Goal: Information Seeking & Learning: Learn about a topic

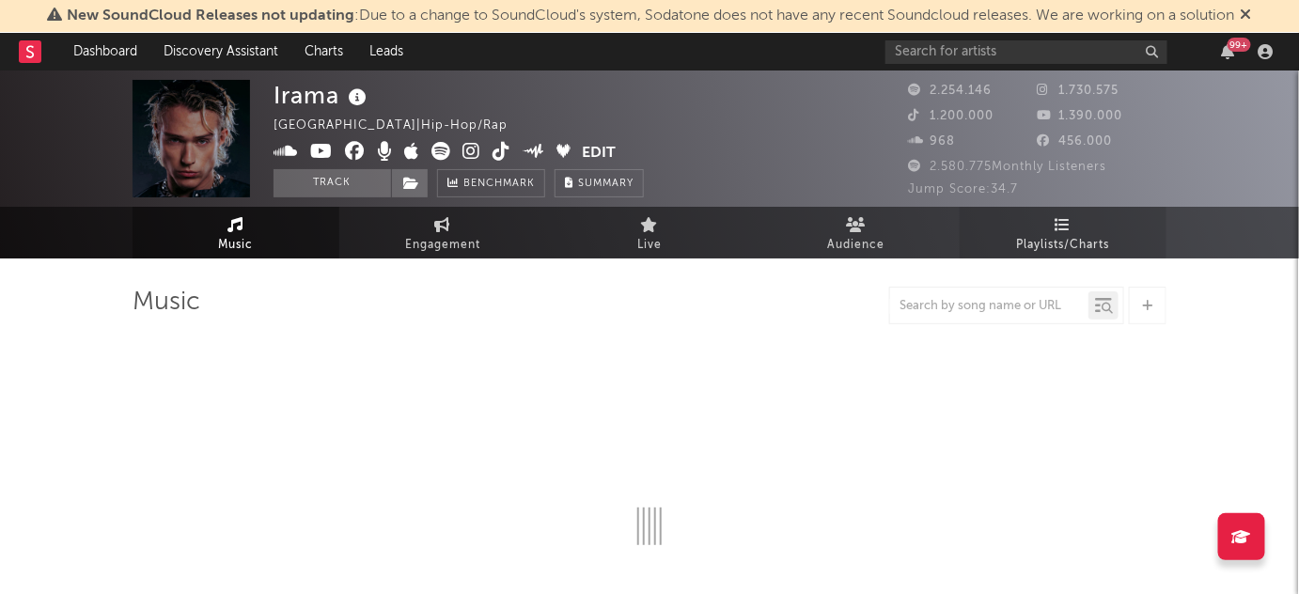
drag, startPoint x: 0, startPoint y: 0, endPoint x: 1068, endPoint y: 232, distance: 1092.5
click at [1068, 234] on span "Playlists/Charts" at bounding box center [1063, 245] width 93 height 23
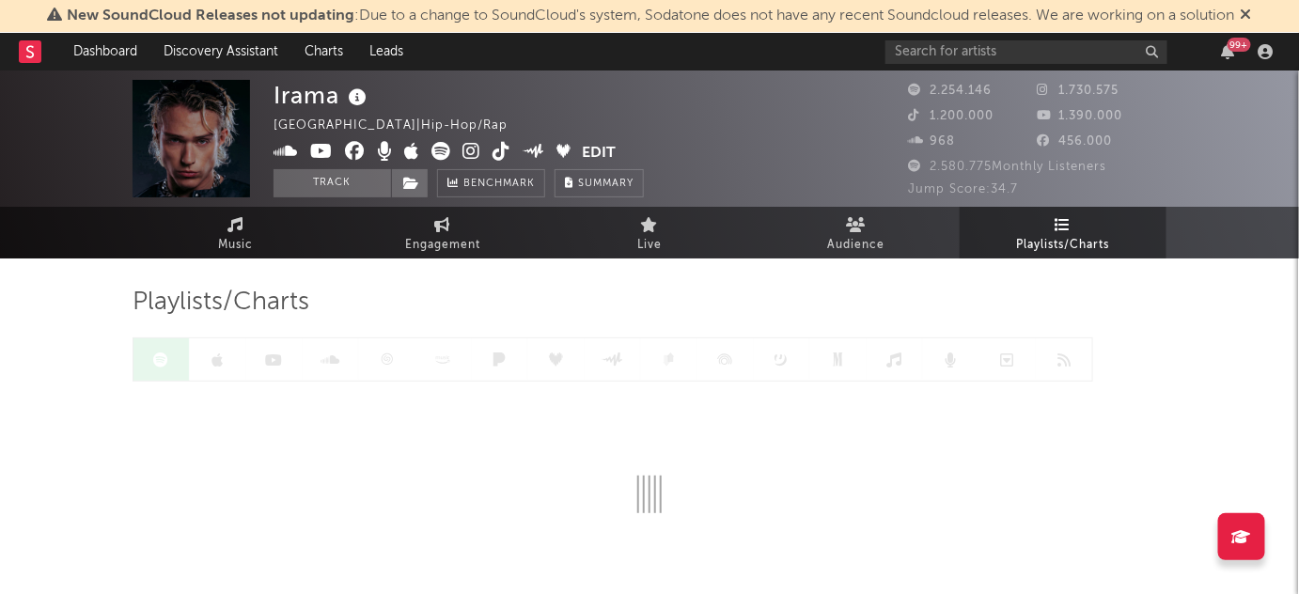
click at [1025, 37] on div "99 +" at bounding box center [1082, 52] width 395 height 38
click at [1012, 45] on input "text" at bounding box center [1026, 51] width 282 height 23
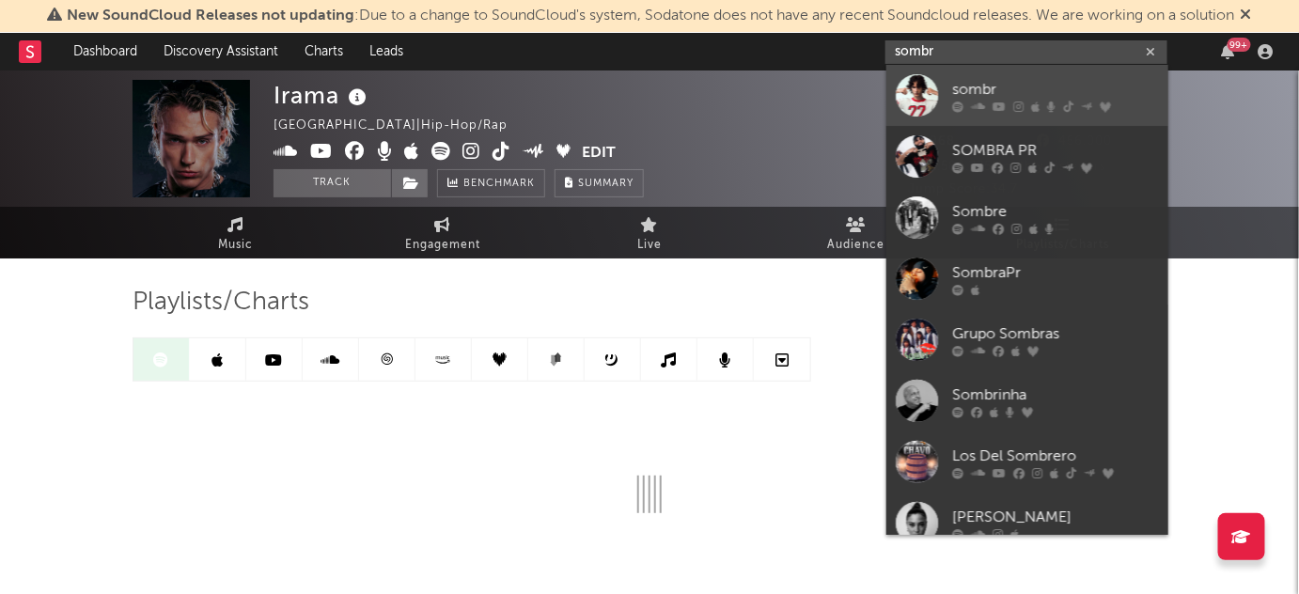
type input "sombr"
click at [960, 107] on icon at bounding box center [957, 106] width 11 height 11
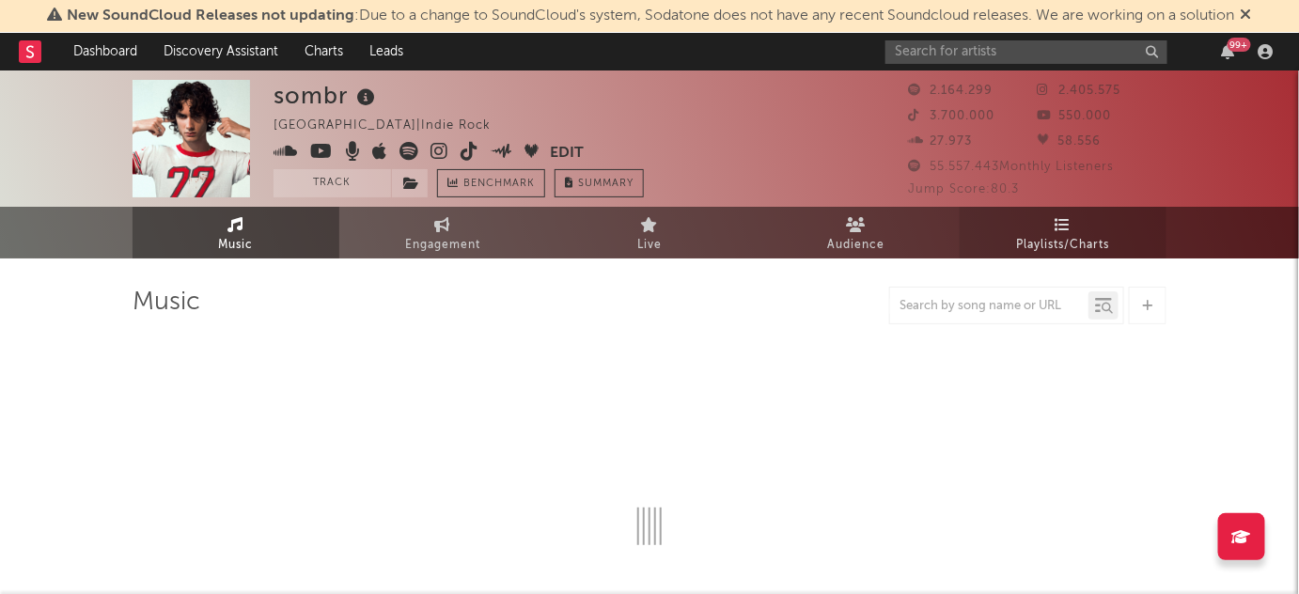
click at [1100, 240] on span "Playlists/Charts" at bounding box center [1063, 245] width 93 height 23
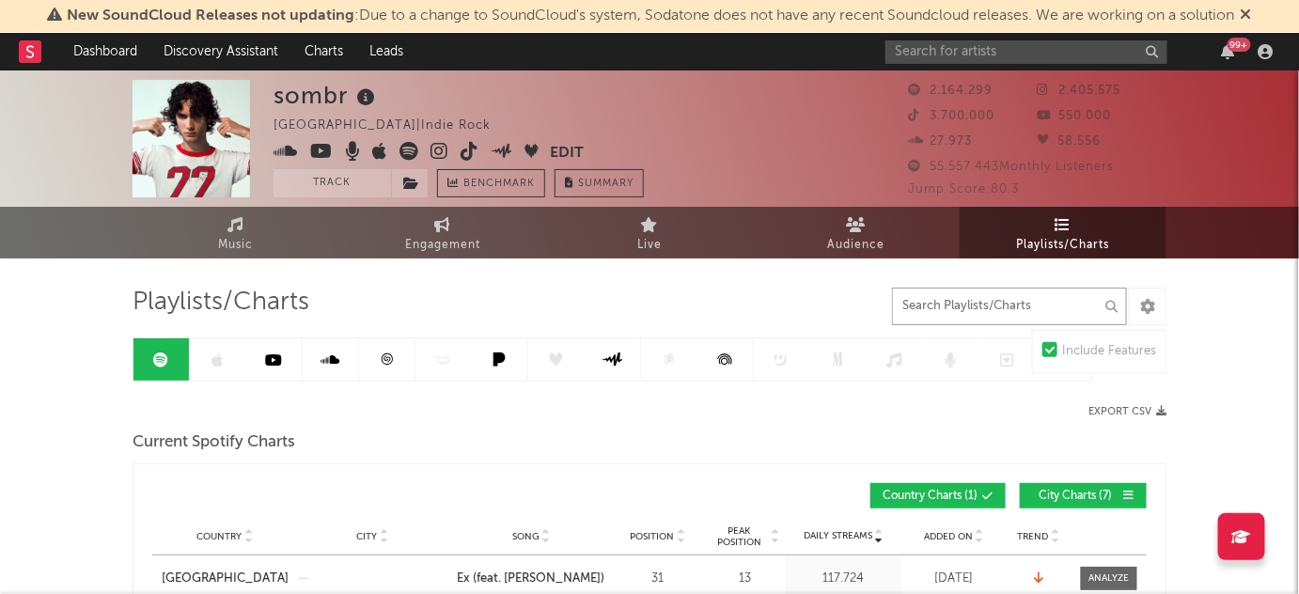
click at [934, 303] on input "text" at bounding box center [1009, 307] width 235 height 38
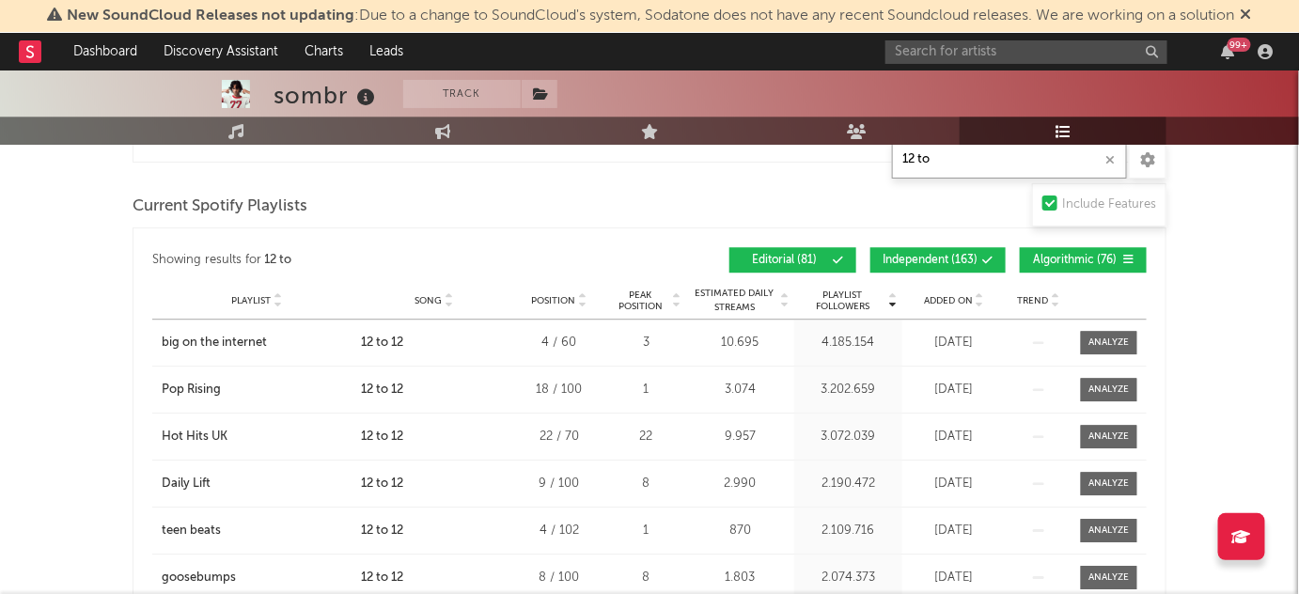
scroll to position [1584, 0]
type input "12 to"
click at [937, 247] on button "Independent ( 163 )" at bounding box center [937, 258] width 135 height 25
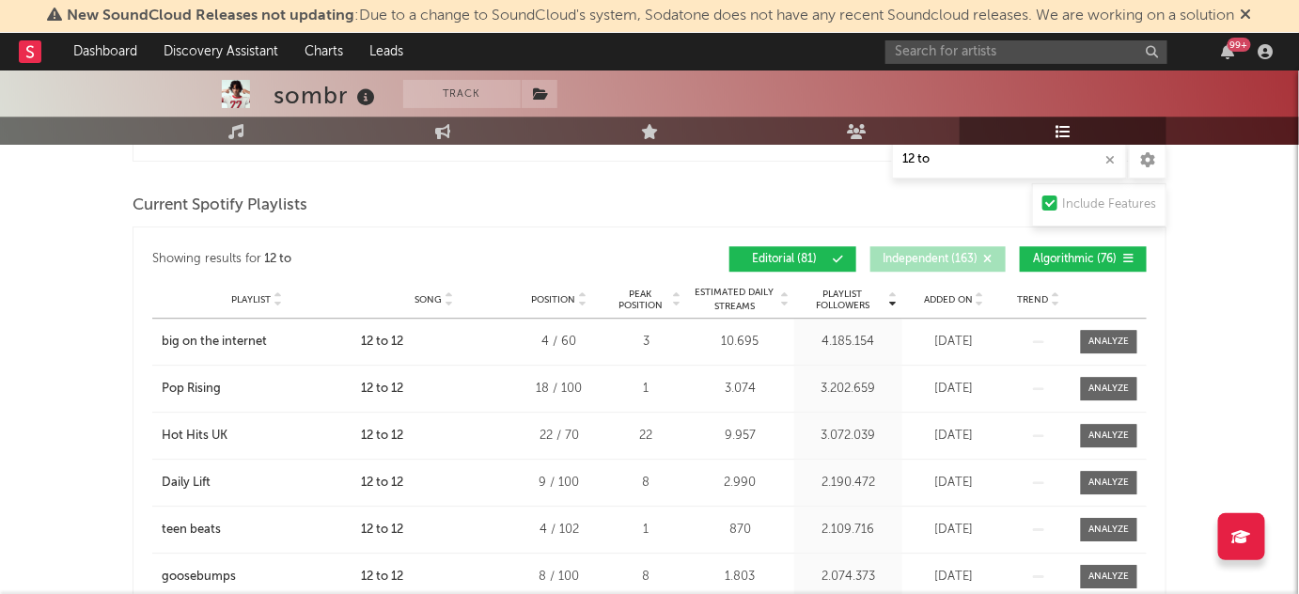
click at [1067, 254] on span "Algorithmic ( 76 )" at bounding box center [1075, 259] width 86 height 11
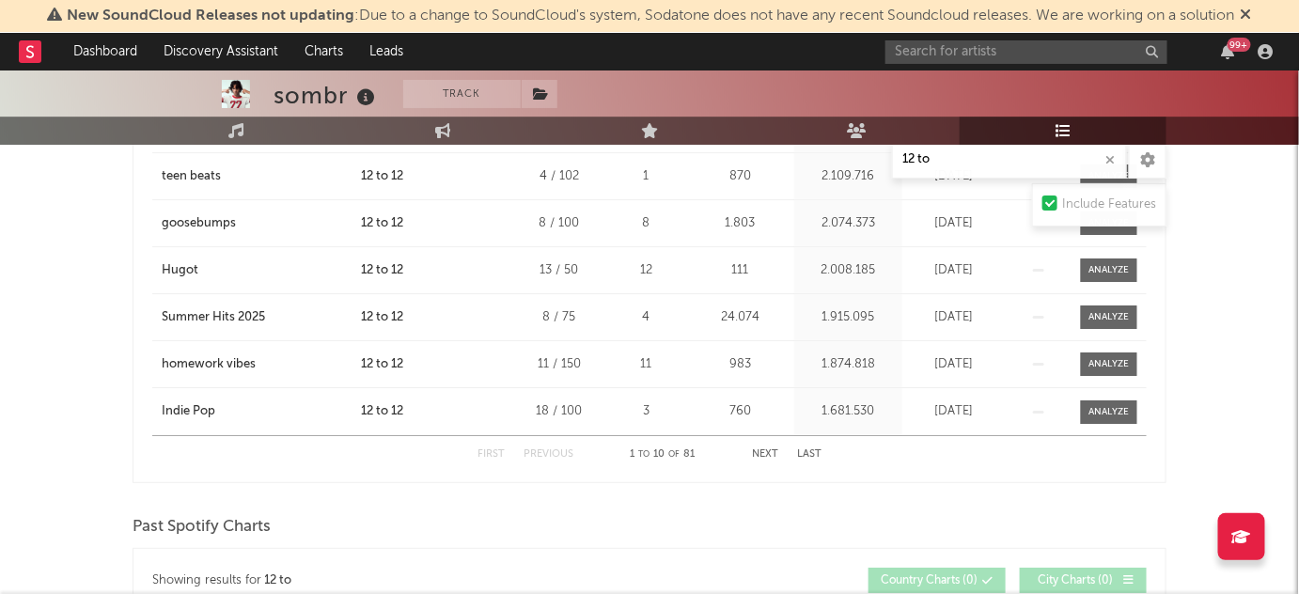
scroll to position [1938, 0]
click at [764, 448] on button "Next" at bounding box center [765, 453] width 26 height 10
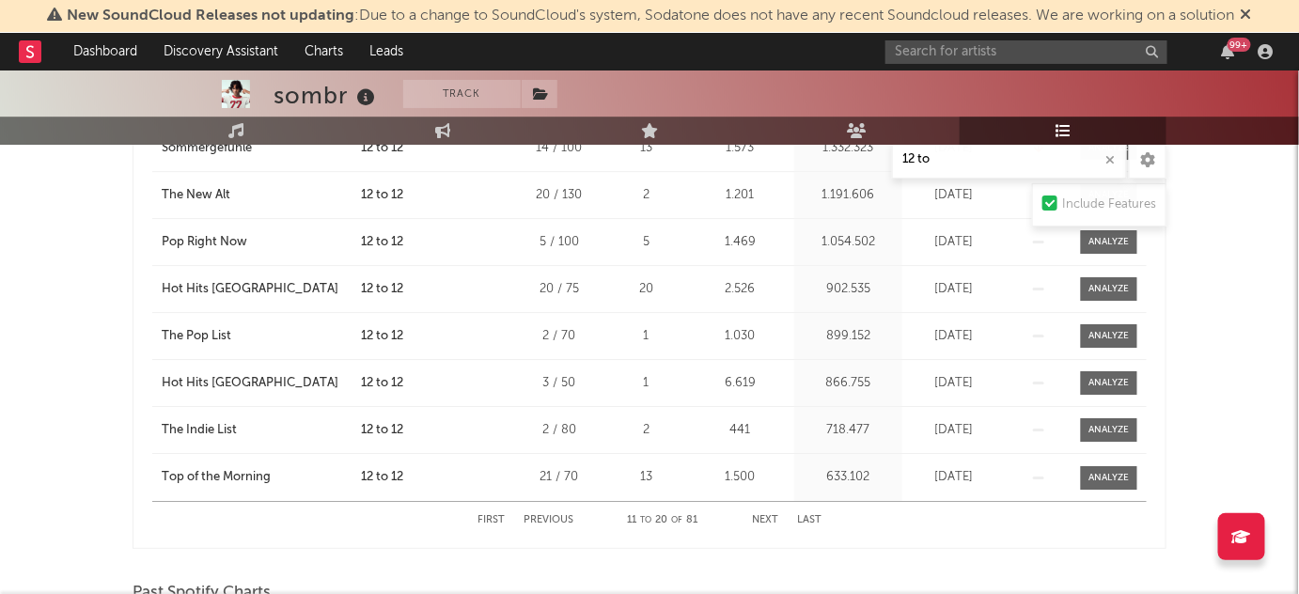
scroll to position [1871, 0]
click at [769, 515] on button "Next" at bounding box center [765, 520] width 26 height 10
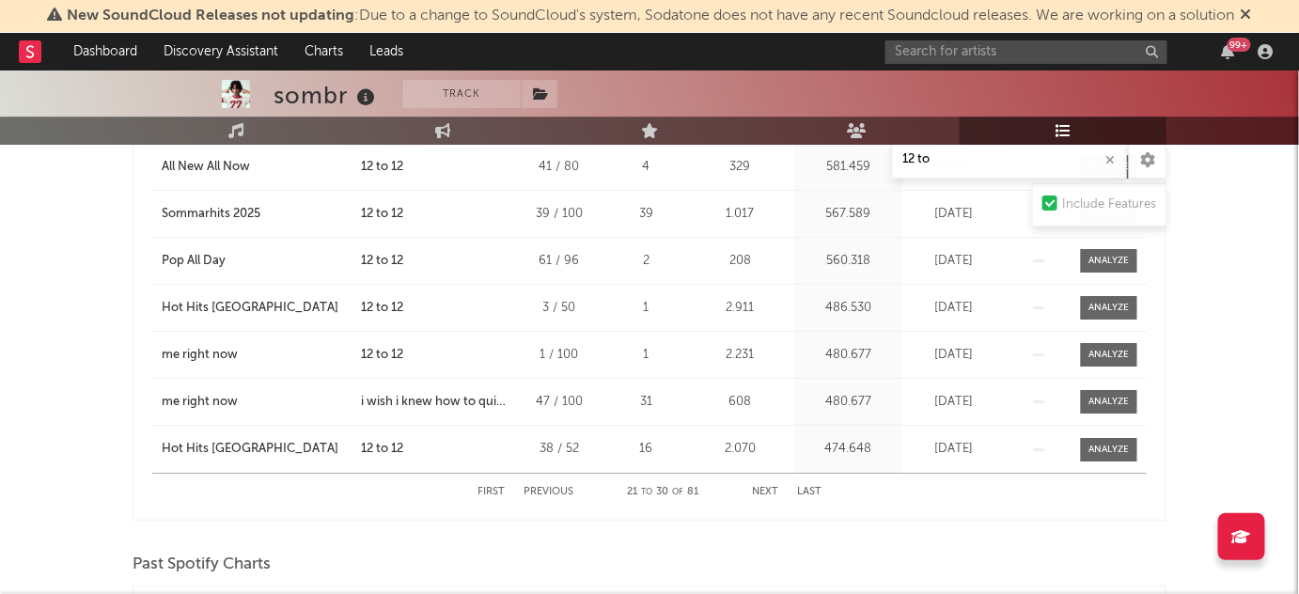
scroll to position [1912, 0]
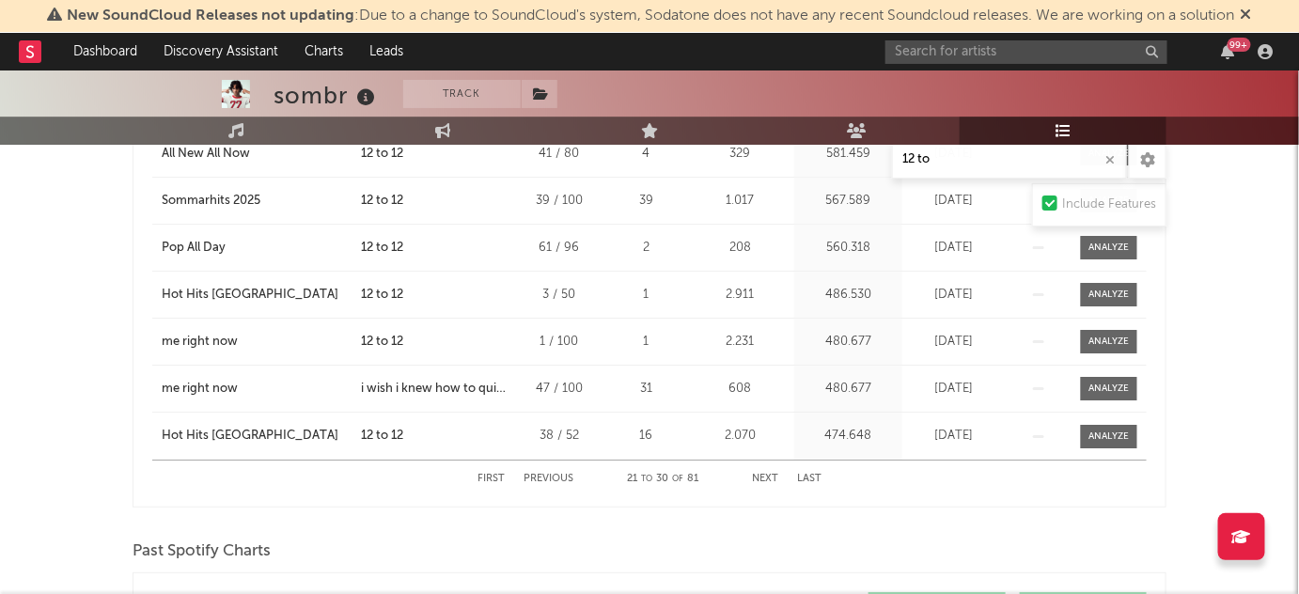
click at [761, 474] on button "Next" at bounding box center [765, 479] width 26 height 10
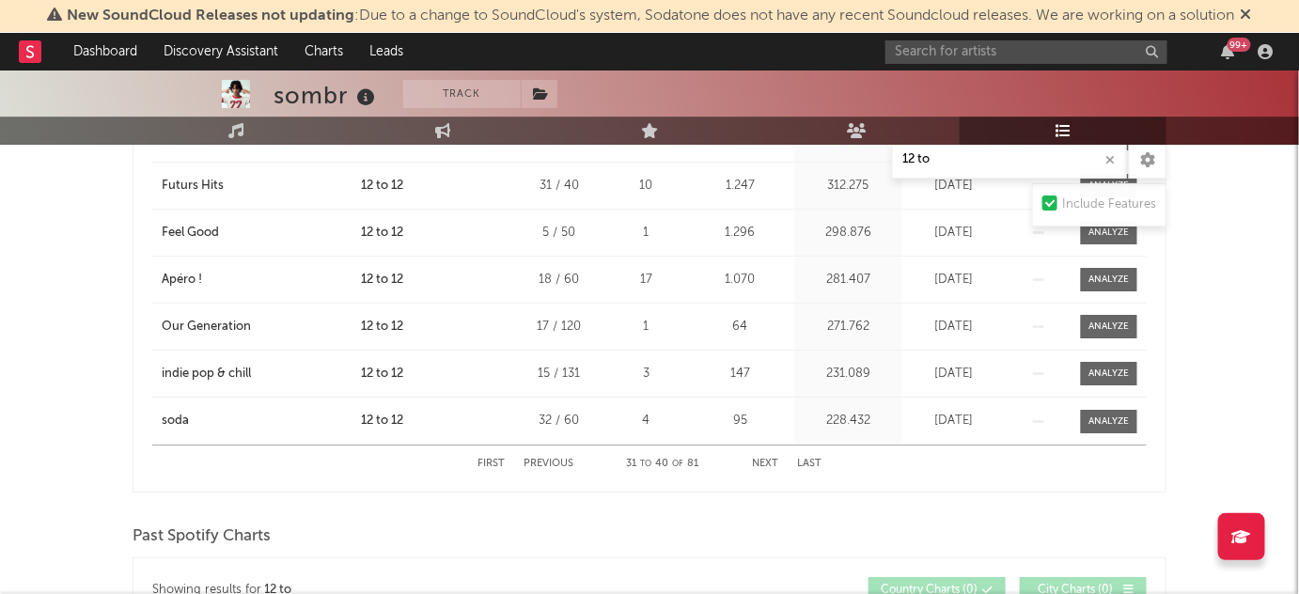
scroll to position [1929, 0]
click at [754, 457] on button "Next" at bounding box center [765, 462] width 26 height 10
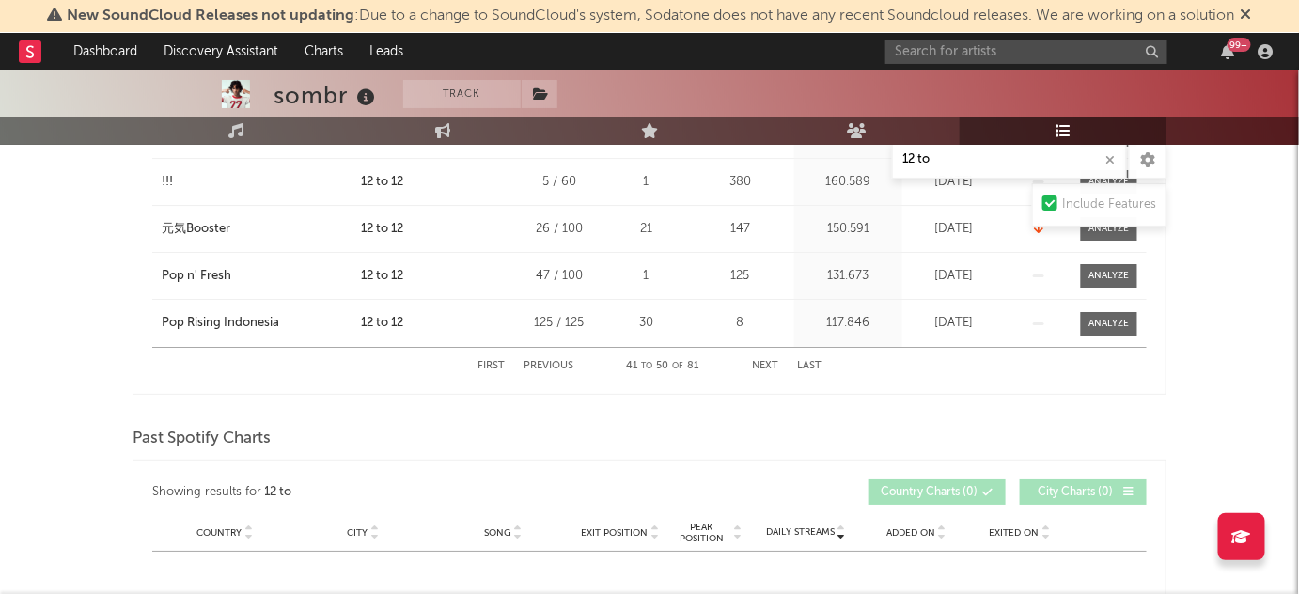
scroll to position [2026, 0]
click at [774, 362] on button "Next" at bounding box center [765, 365] width 26 height 10
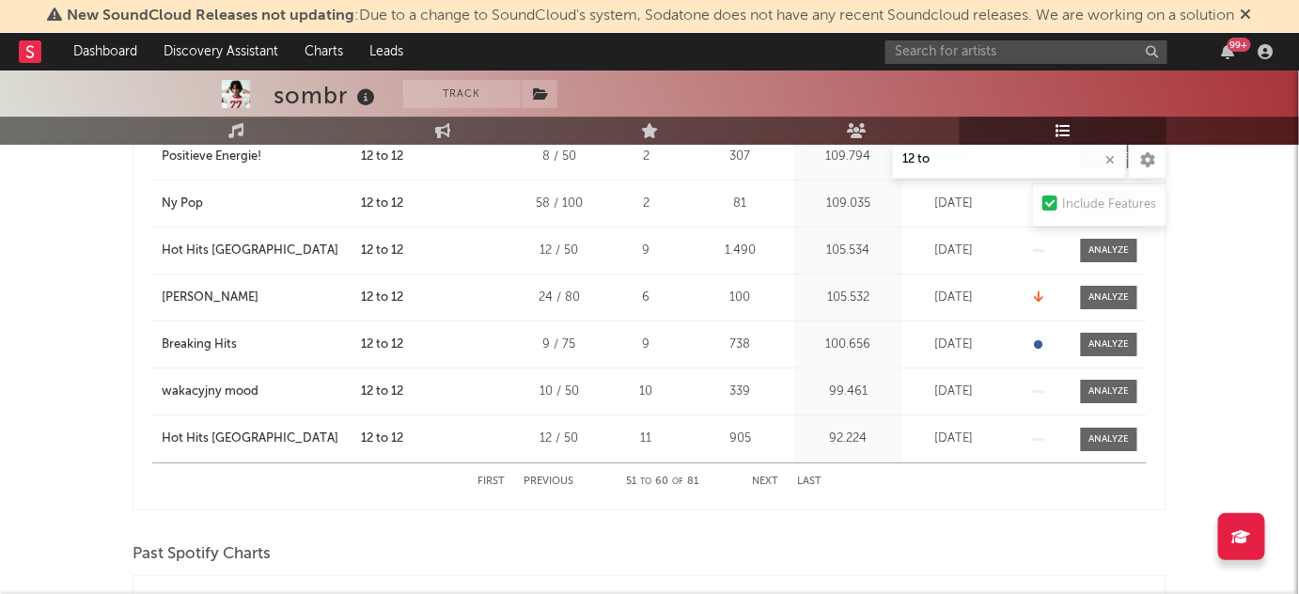
scroll to position [1910, 0]
click at [774, 476] on button "Next" at bounding box center [765, 481] width 26 height 10
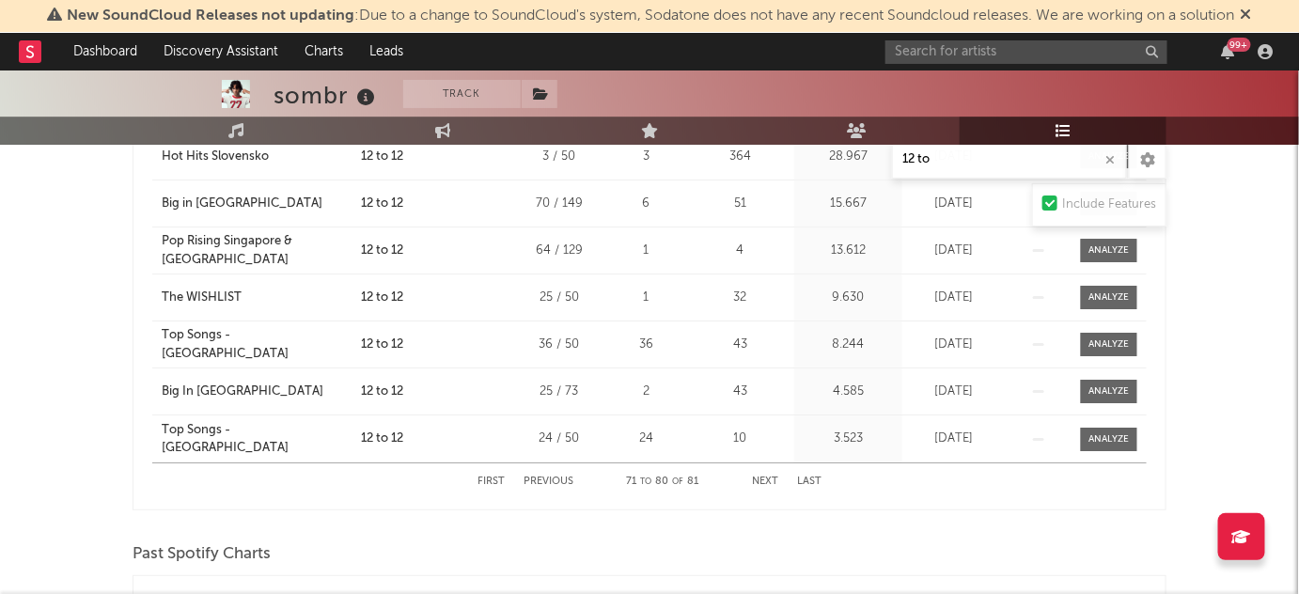
click at [774, 476] on button "Next" at bounding box center [765, 481] width 26 height 10
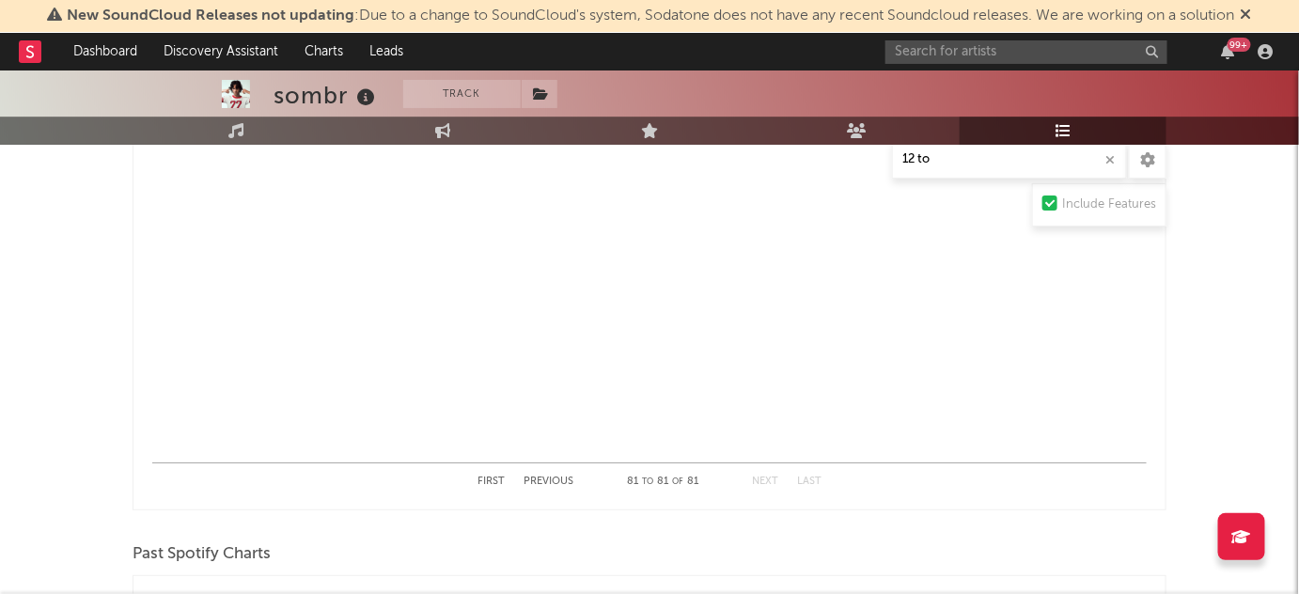
click at [1251, 21] on icon at bounding box center [1246, 14] width 11 height 15
